Goal: Communication & Community: Share content

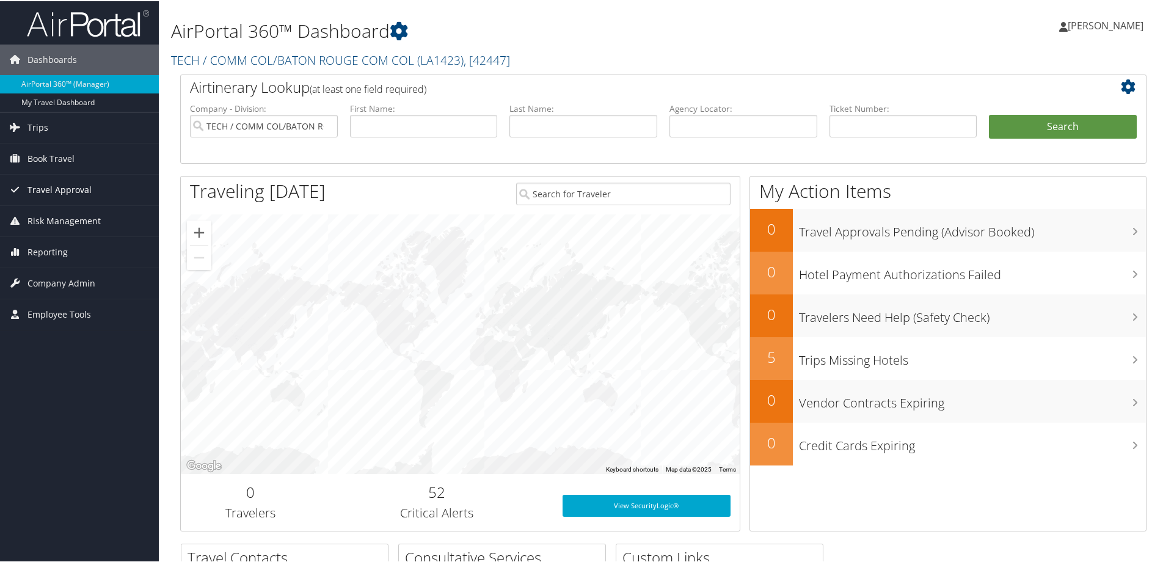
click at [41, 187] on span "Travel Approval" at bounding box center [59, 188] width 64 height 31
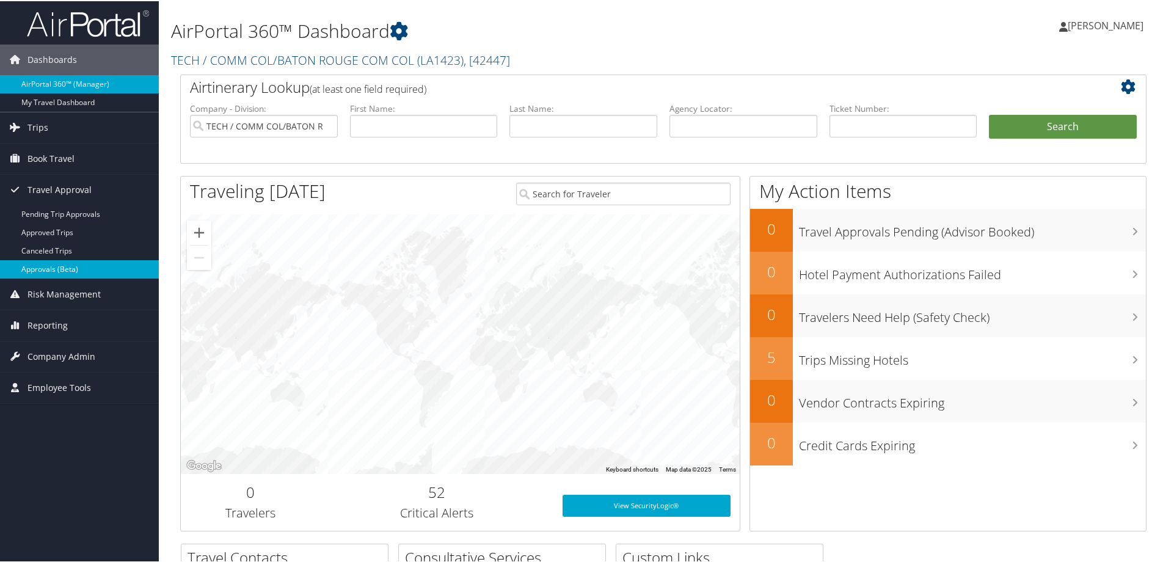
click at [41, 267] on link "Approvals (Beta)" at bounding box center [79, 268] width 159 height 18
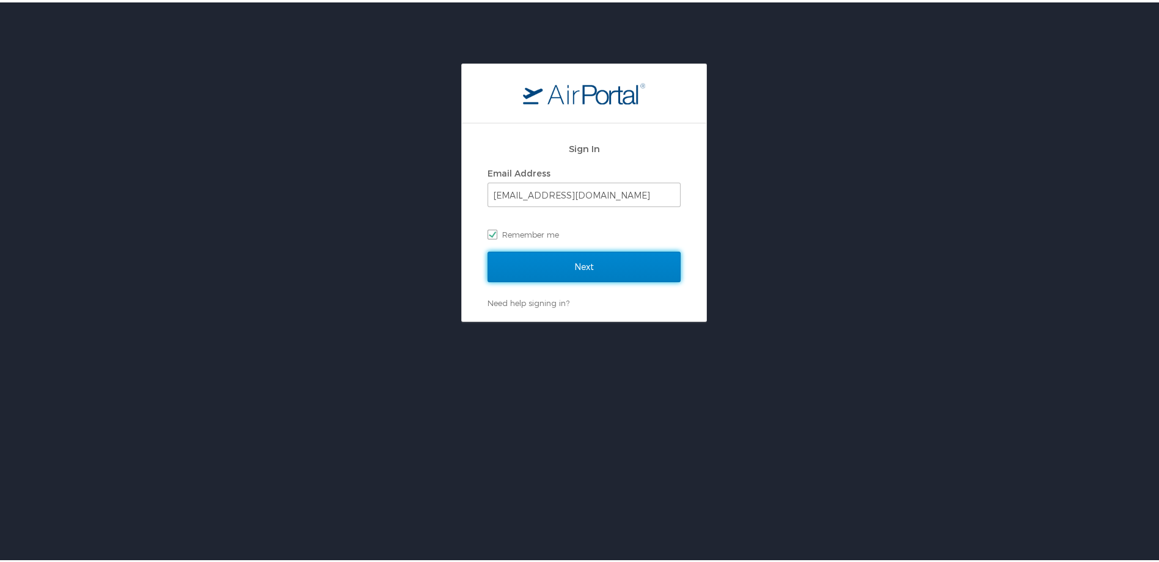
click at [624, 261] on input "Next" at bounding box center [583, 264] width 193 height 31
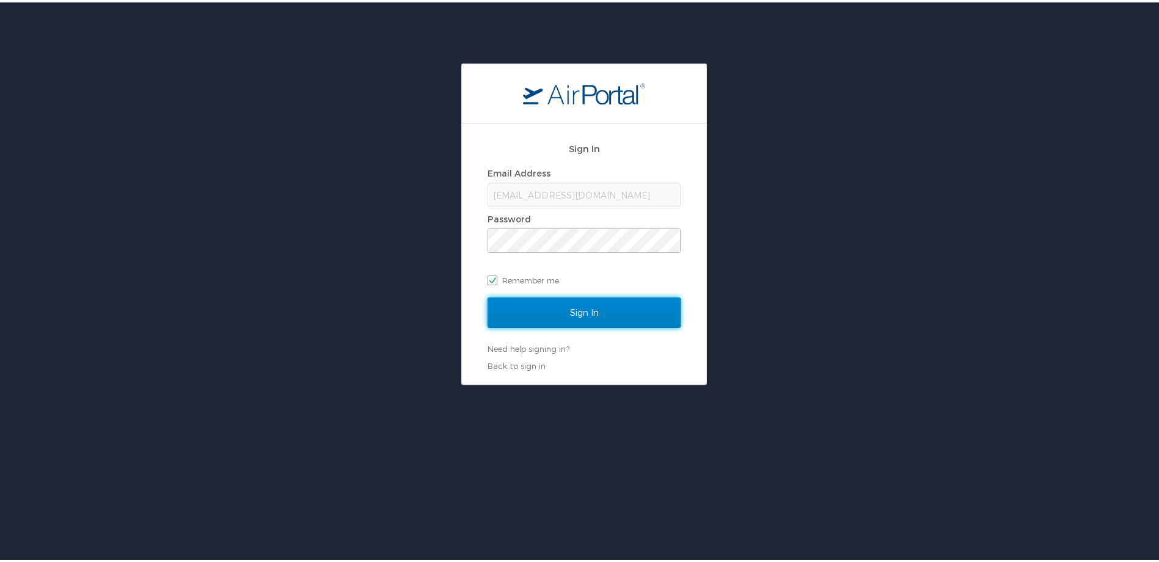
click at [616, 312] on input "Sign In" at bounding box center [583, 310] width 193 height 31
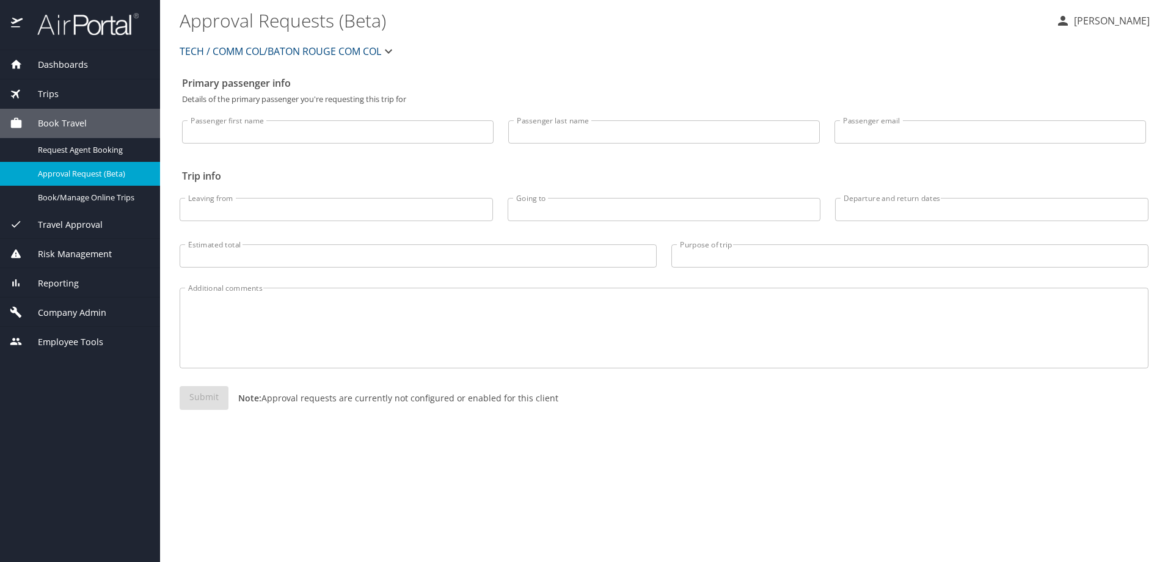
click at [78, 222] on span "Travel Approval" at bounding box center [63, 224] width 80 height 13
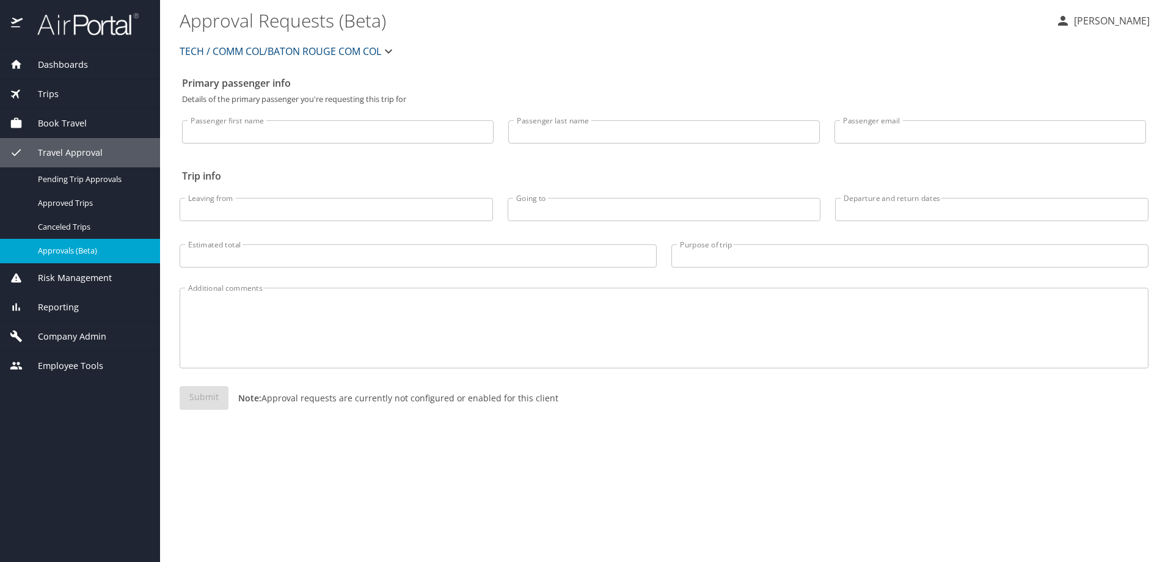
click at [58, 247] on span "Approvals (Beta)" at bounding box center [91, 251] width 107 height 12
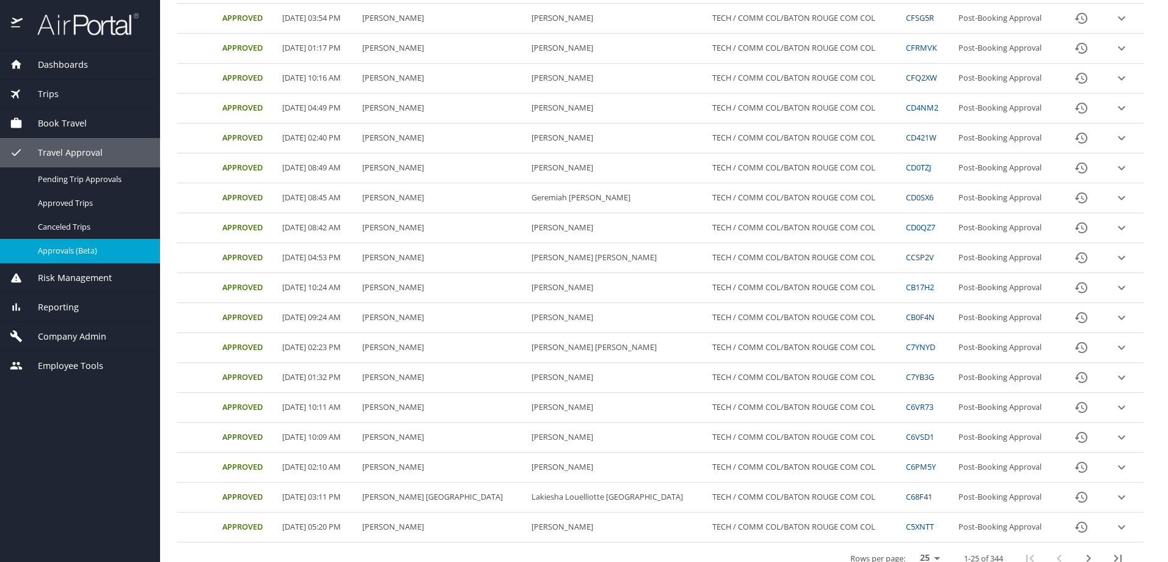
scroll to position [433, 0]
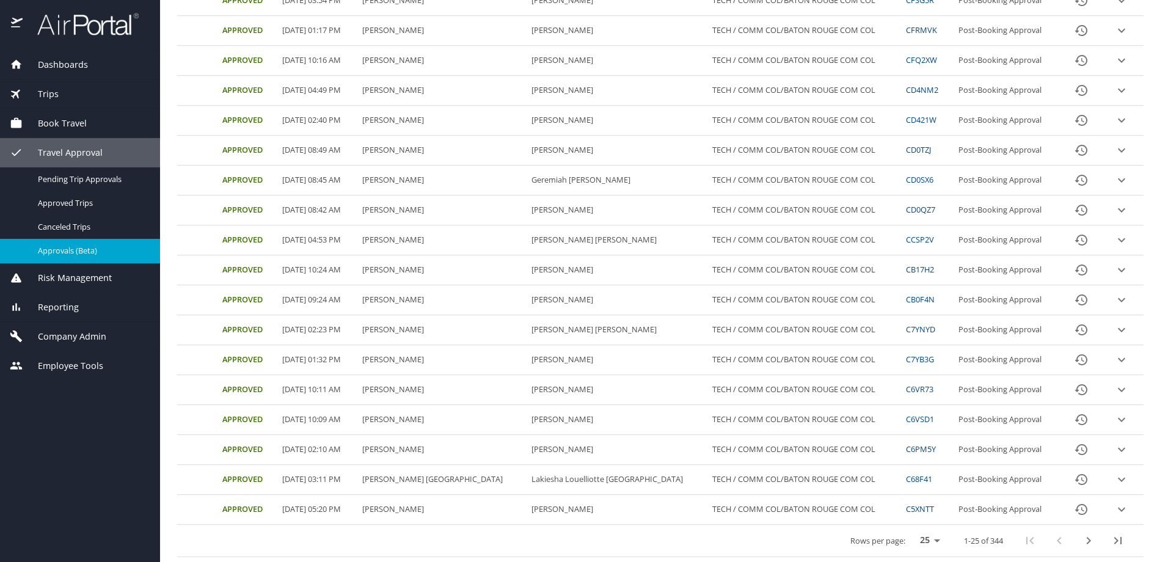
click at [906, 506] on link "C5XNTT" at bounding box center [920, 508] width 28 height 11
click at [1081, 540] on icon "next page" at bounding box center [1088, 540] width 15 height 15
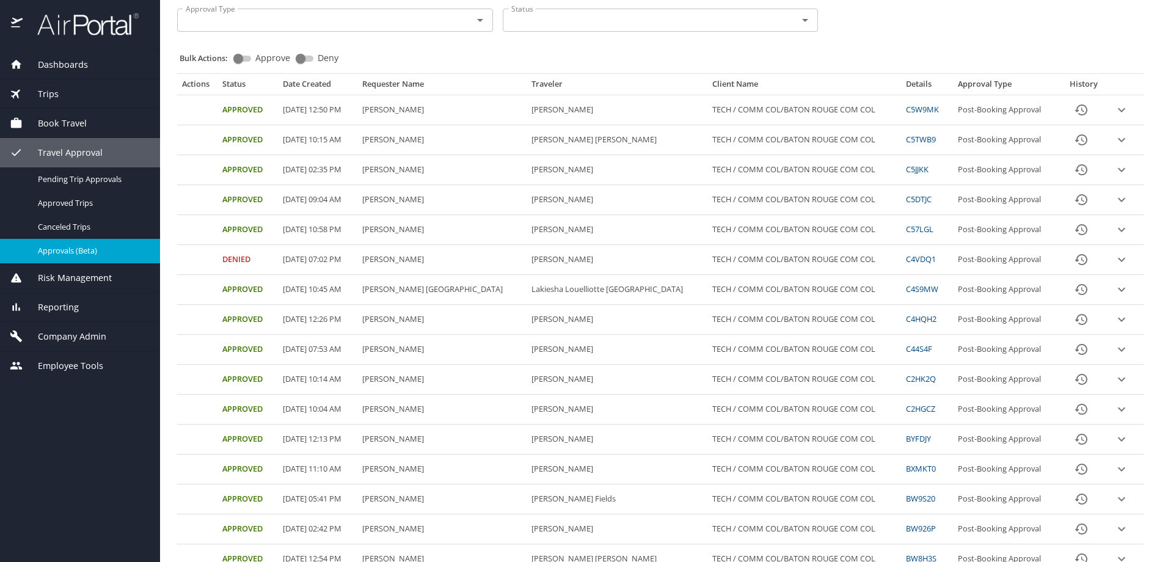
scroll to position [128, 0]
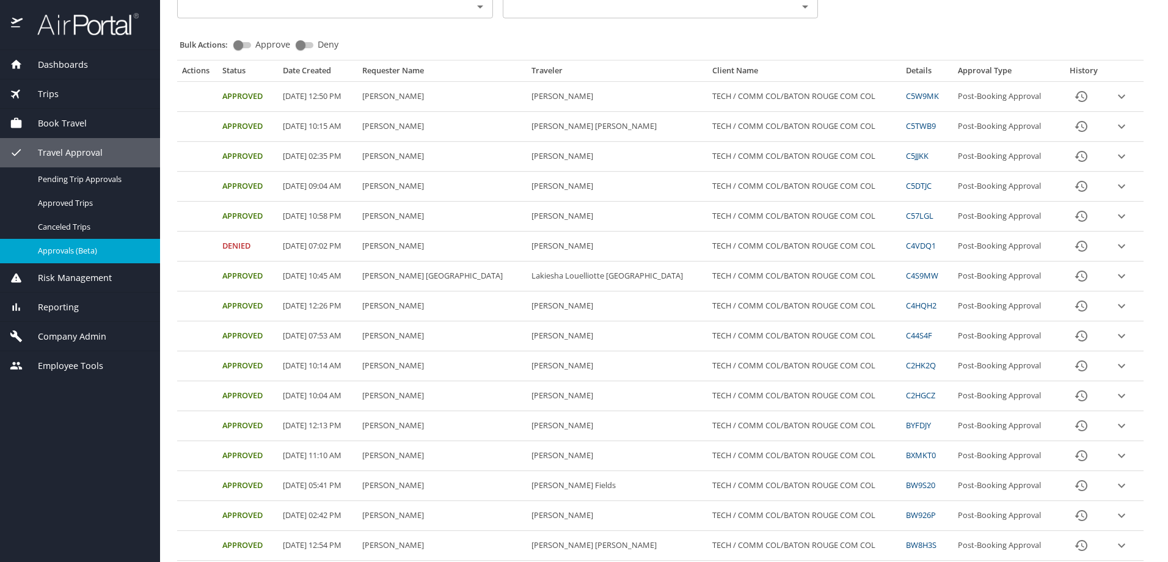
click at [906, 183] on link "C5DTJC" at bounding box center [919, 185] width 26 height 11
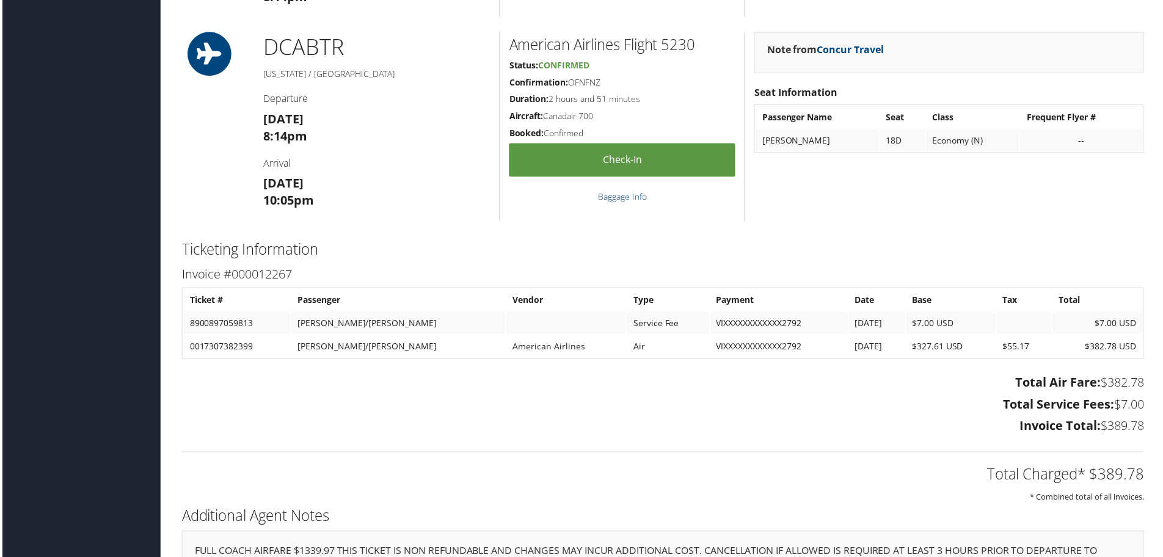
scroll to position [1038, 0]
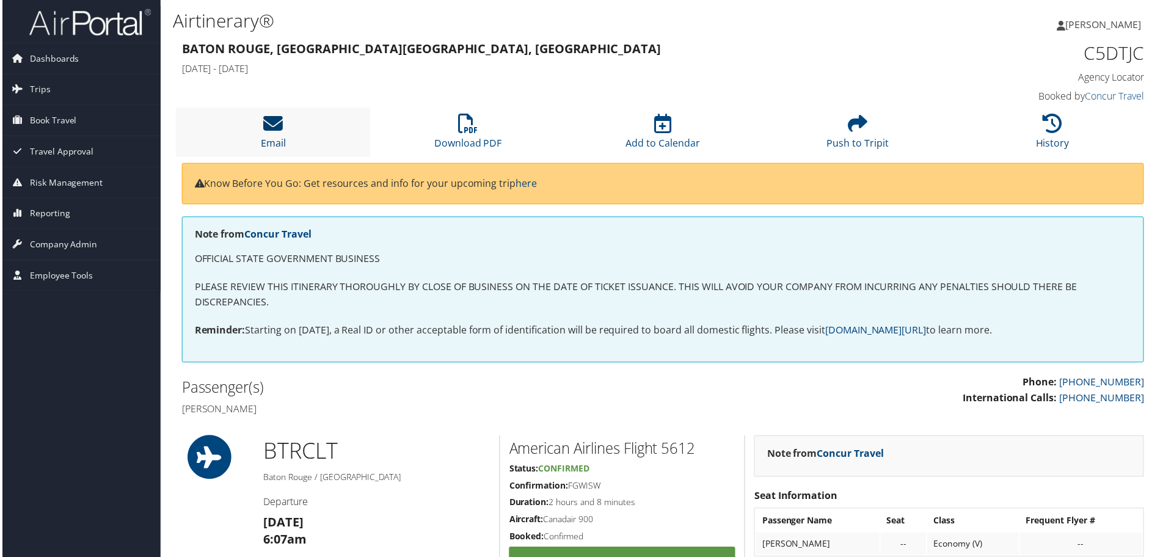
click at [271, 123] on icon at bounding box center [272, 124] width 20 height 20
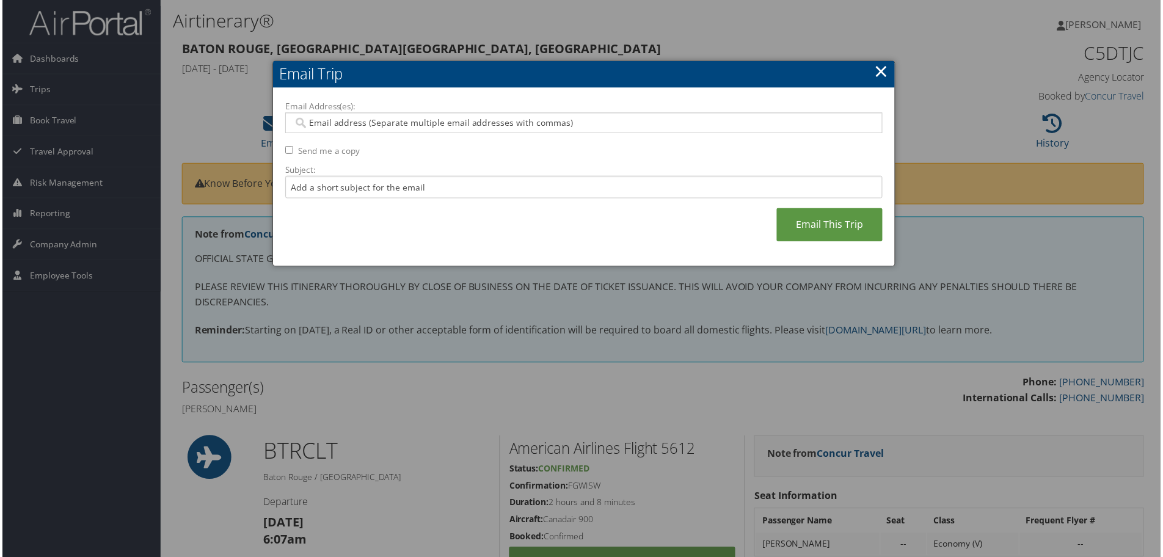
click at [623, 120] on input "Email Address(es):" at bounding box center [583, 123] width 583 height 12
click at [366, 120] on input "Email Address(es):" at bounding box center [583, 123] width 583 height 12
type input "will"
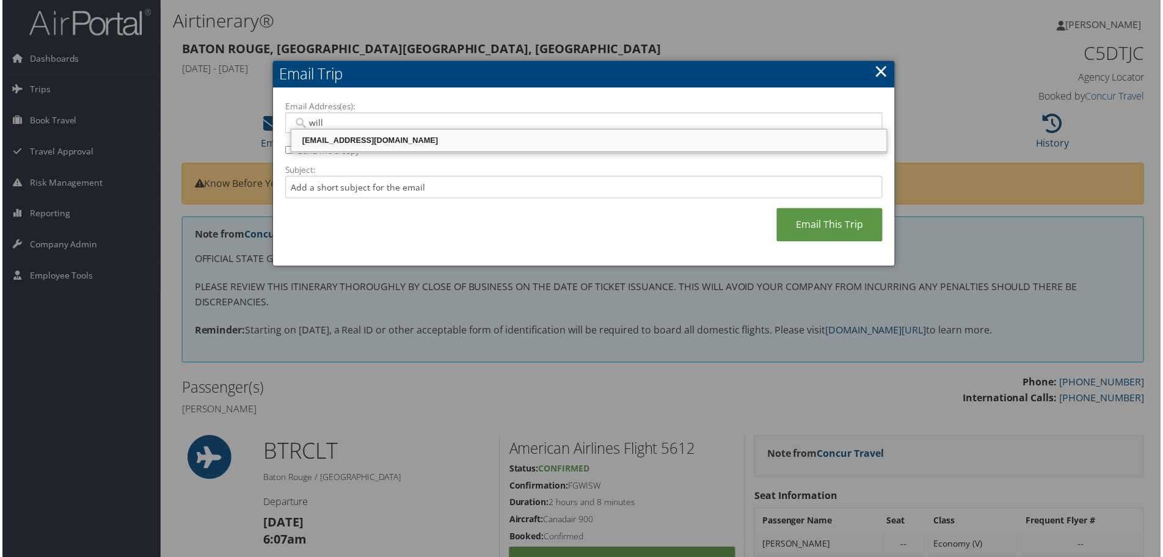
click at [474, 140] on div "[EMAIL_ADDRESS][DOMAIN_NAME]" at bounding box center [589, 141] width 594 height 12
type input "[EMAIL_ADDRESS][DOMAIN_NAME]"
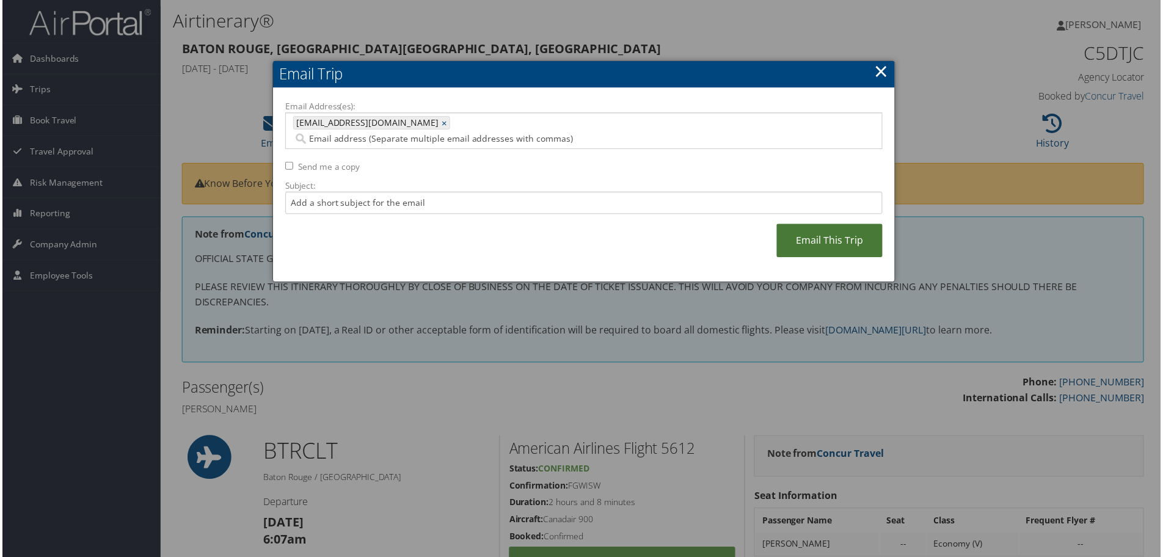
click at [823, 225] on link "Email This Trip" at bounding box center [830, 242] width 106 height 34
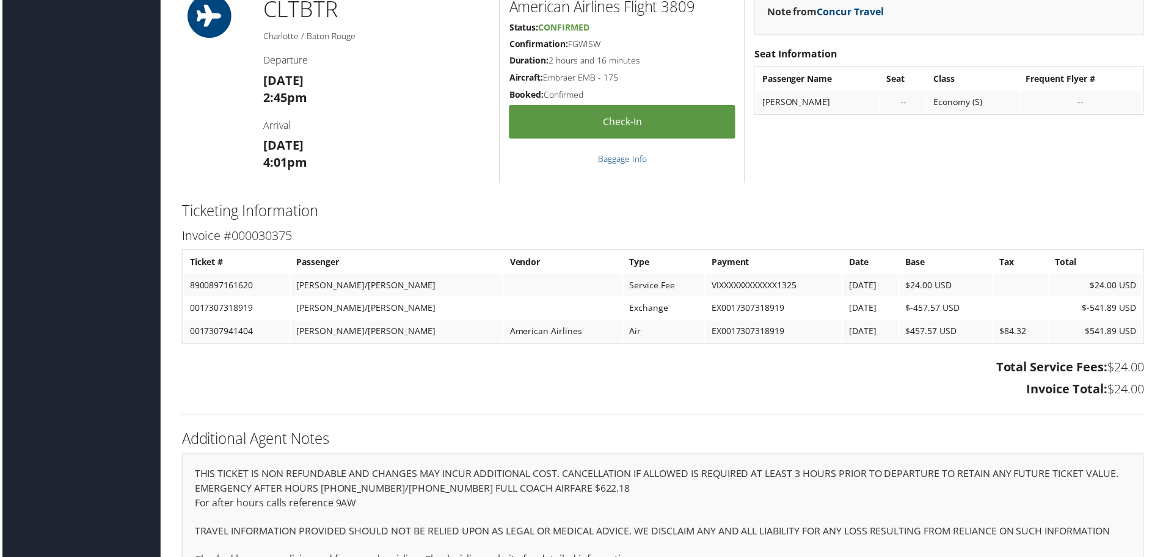
scroll to position [1515, 0]
